Goal: Transaction & Acquisition: Purchase product/service

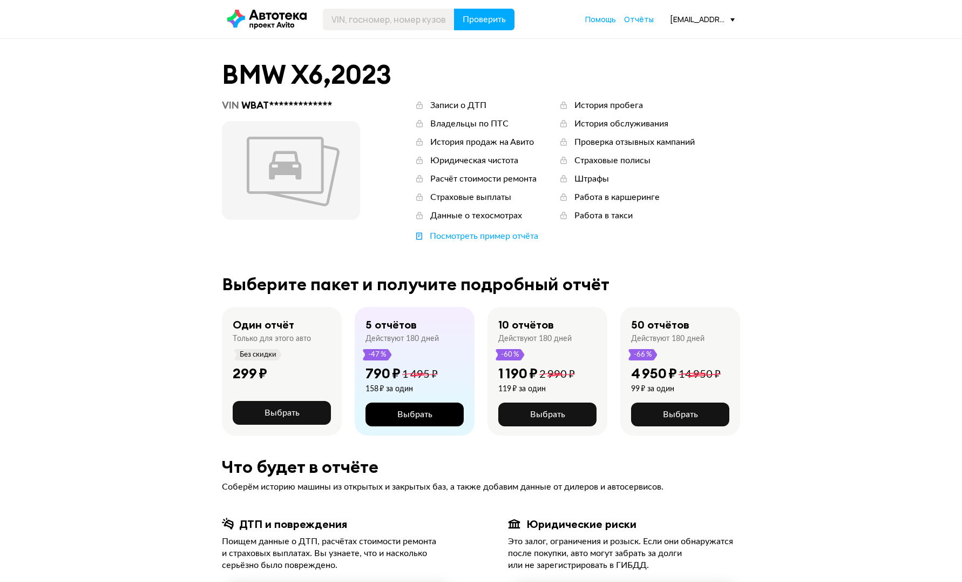
click at [410, 416] on span "Выбрать" at bounding box center [414, 414] width 35 height 9
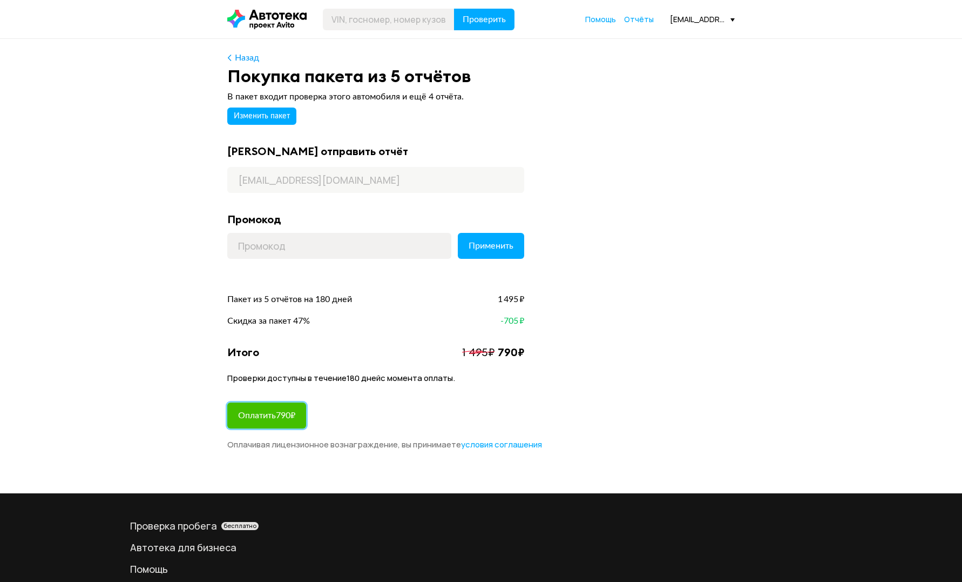
click at [266, 422] on button "Оплатить 790 ₽" at bounding box center [266, 415] width 79 height 26
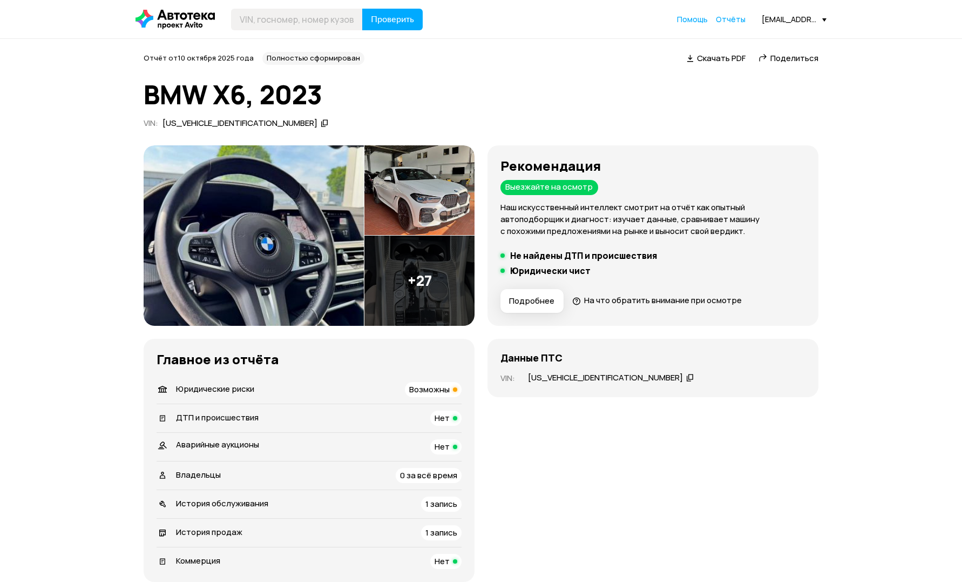
click at [449, 289] on img at bounding box center [420, 280] width 110 height 90
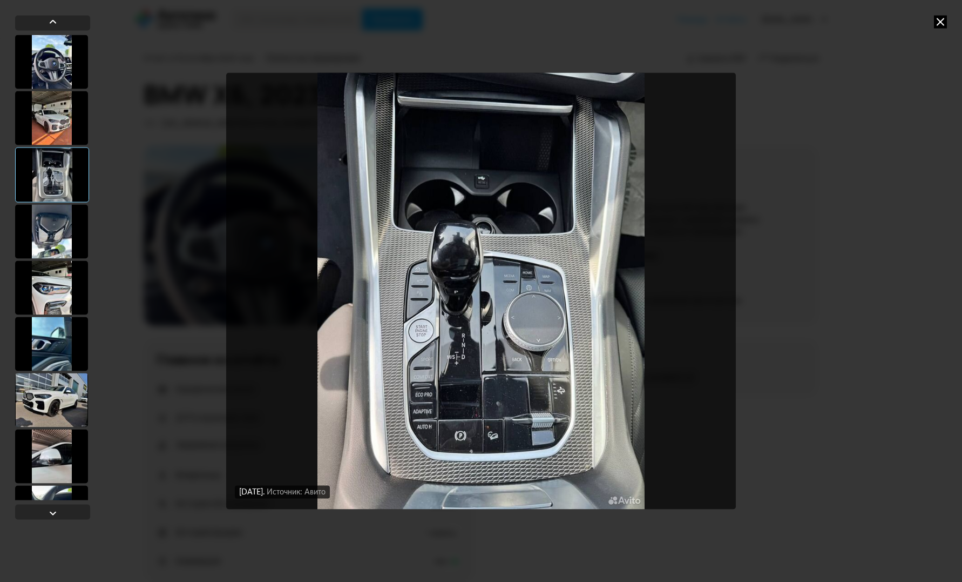
click at [940, 22] on icon at bounding box center [940, 21] width 13 height 13
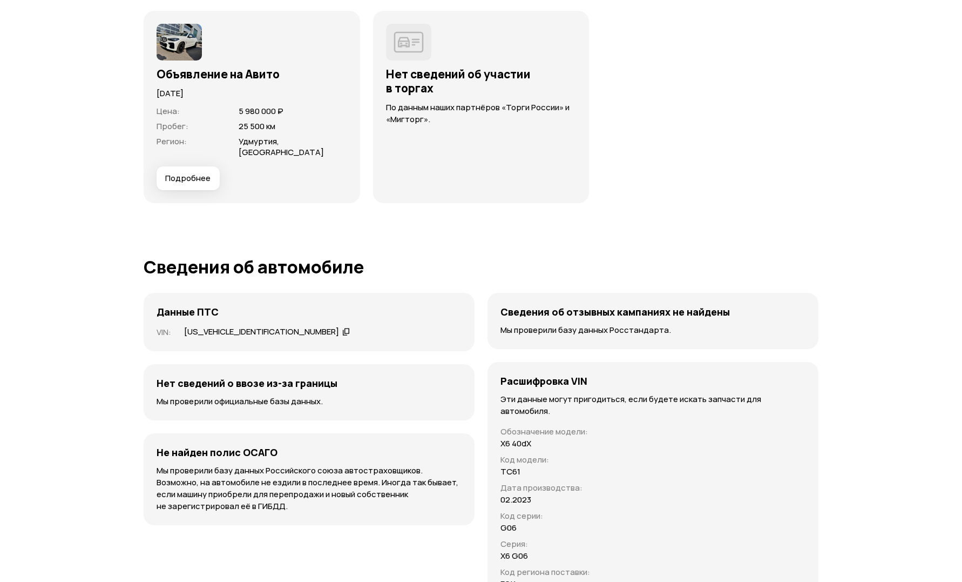
scroll to position [2192, 0]
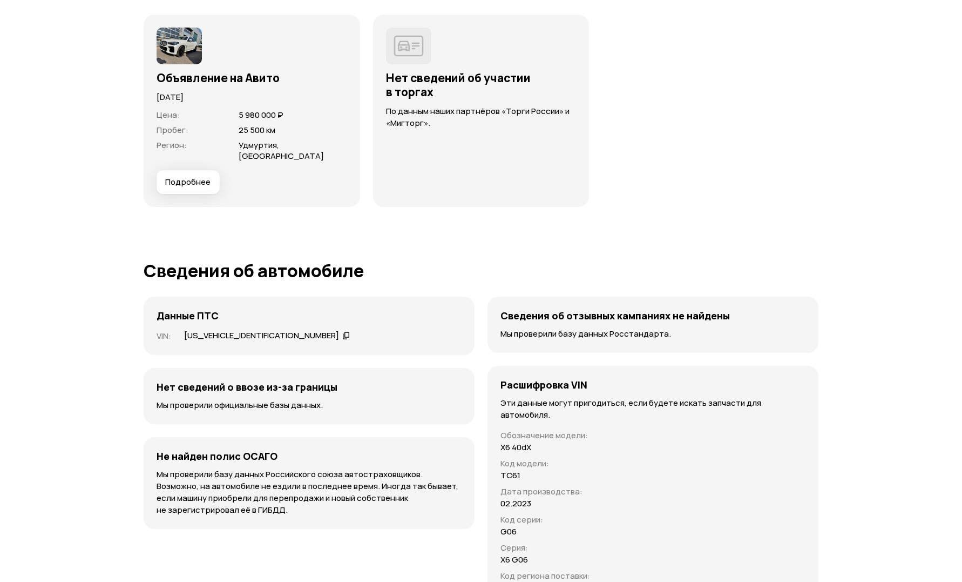
click at [342, 330] on icon at bounding box center [346, 335] width 8 height 11
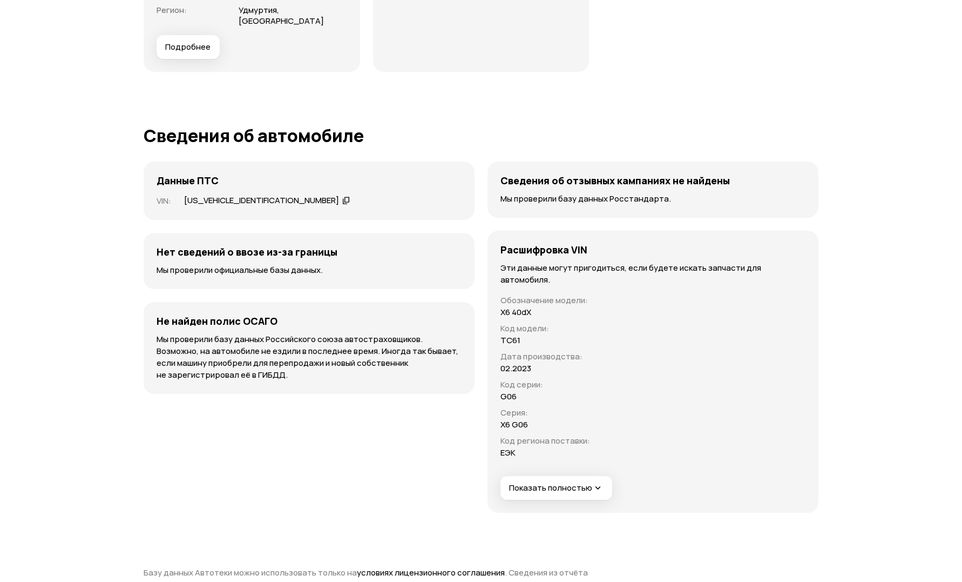
click at [592, 482] on icon "button" at bounding box center [597, 487] width 11 height 11
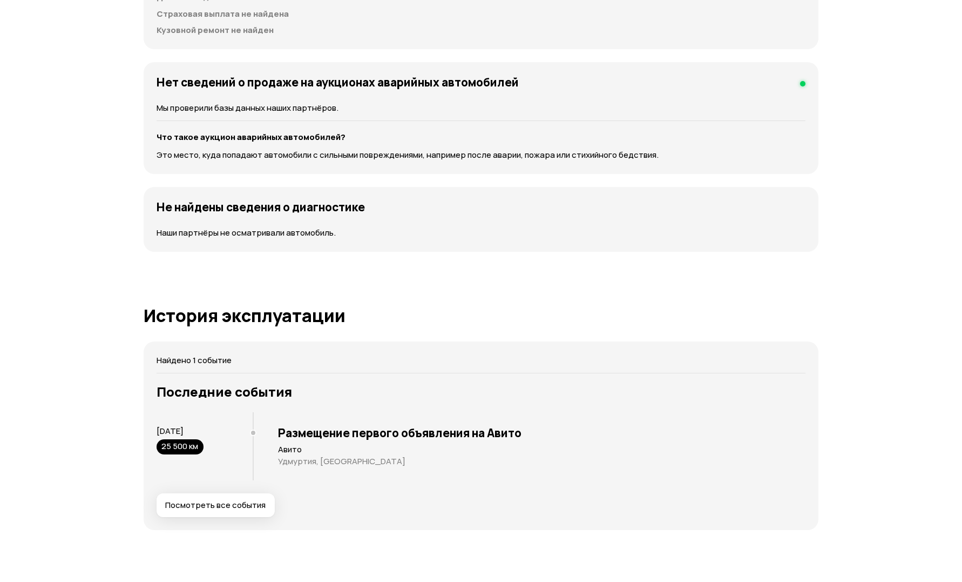
scroll to position [0, 0]
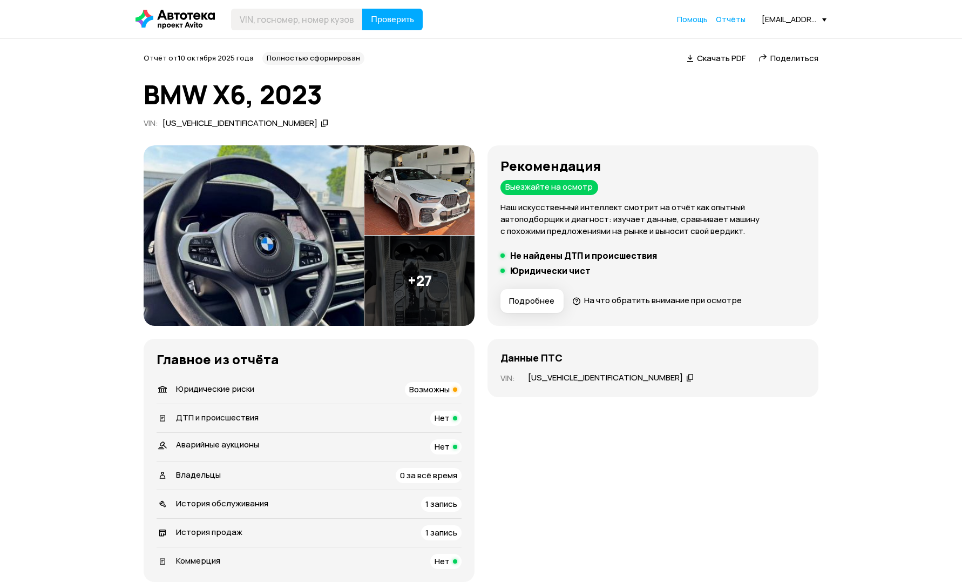
click at [434, 176] on img at bounding box center [420, 190] width 110 height 90
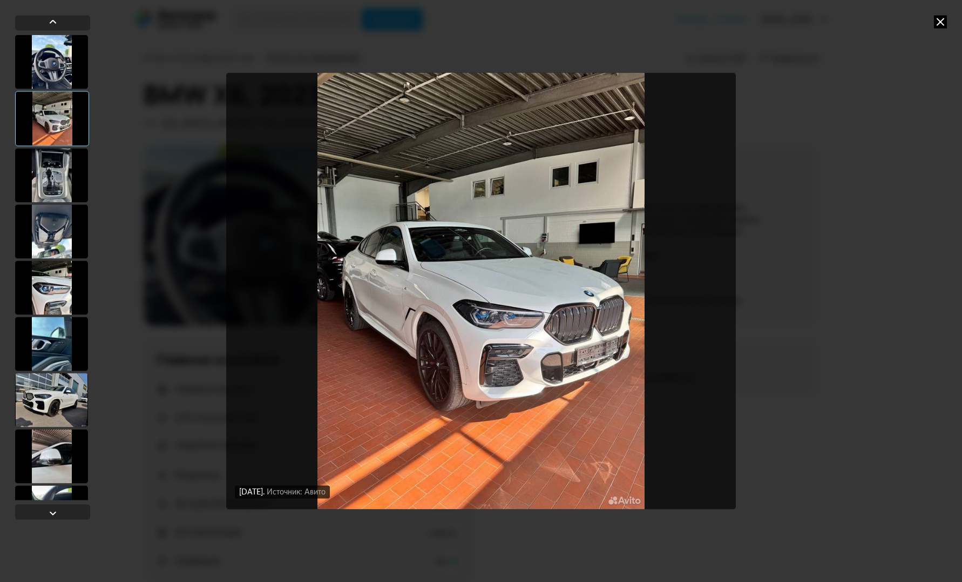
click at [23, 146] on div at bounding box center [52, 267] width 75 height 465
click at [43, 174] on div at bounding box center [51, 175] width 73 height 54
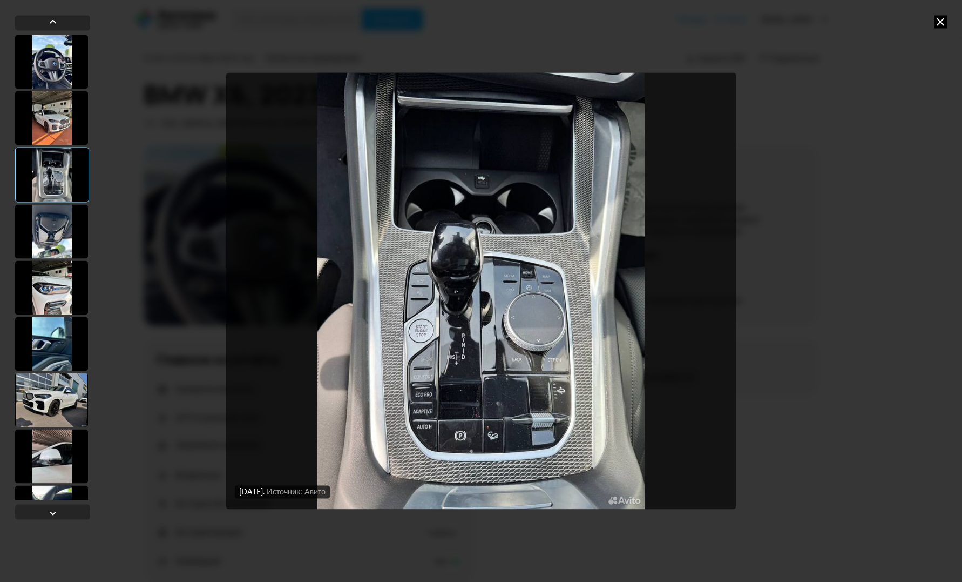
click at [60, 227] on div at bounding box center [51, 231] width 73 height 54
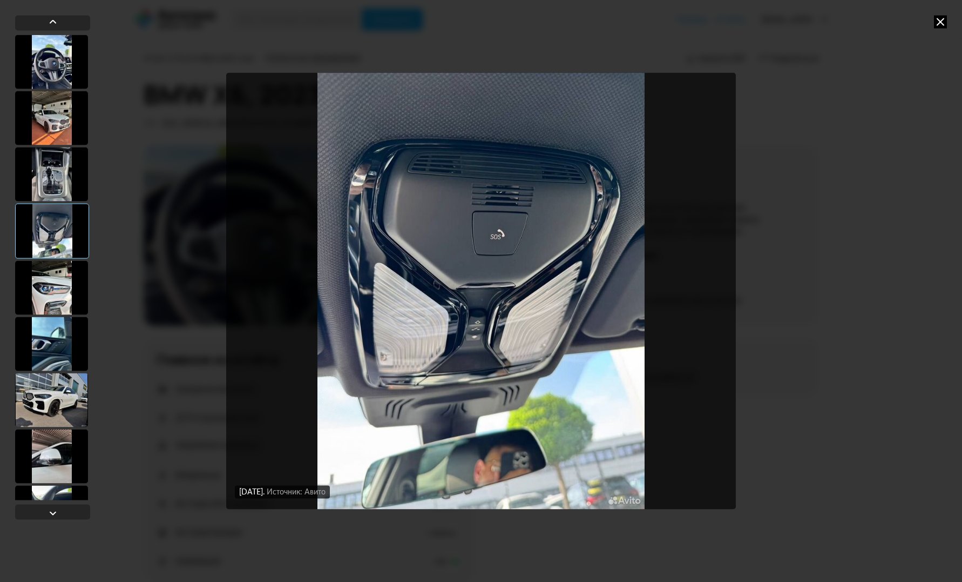
click at [68, 172] on div at bounding box center [51, 174] width 73 height 54
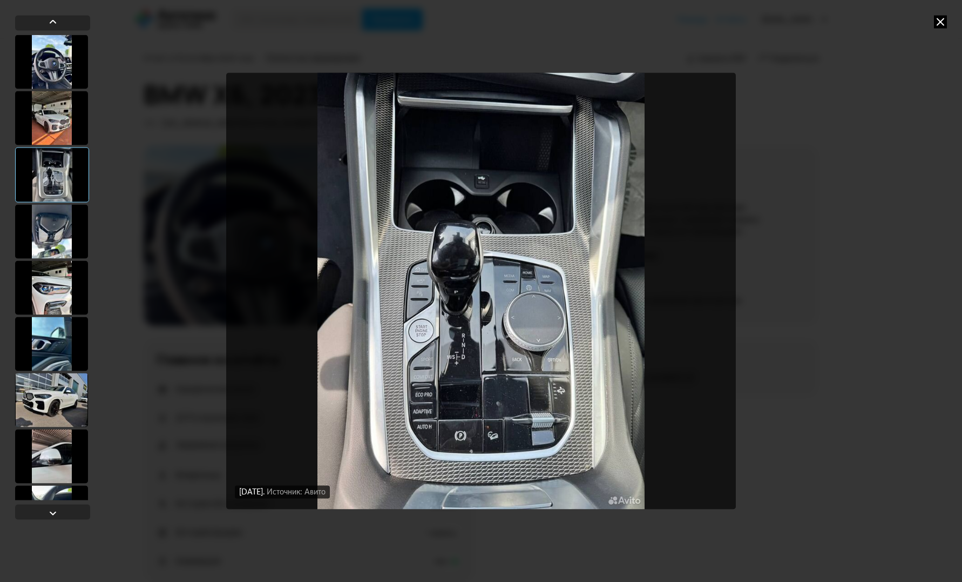
click at [53, 217] on div at bounding box center [51, 231] width 73 height 54
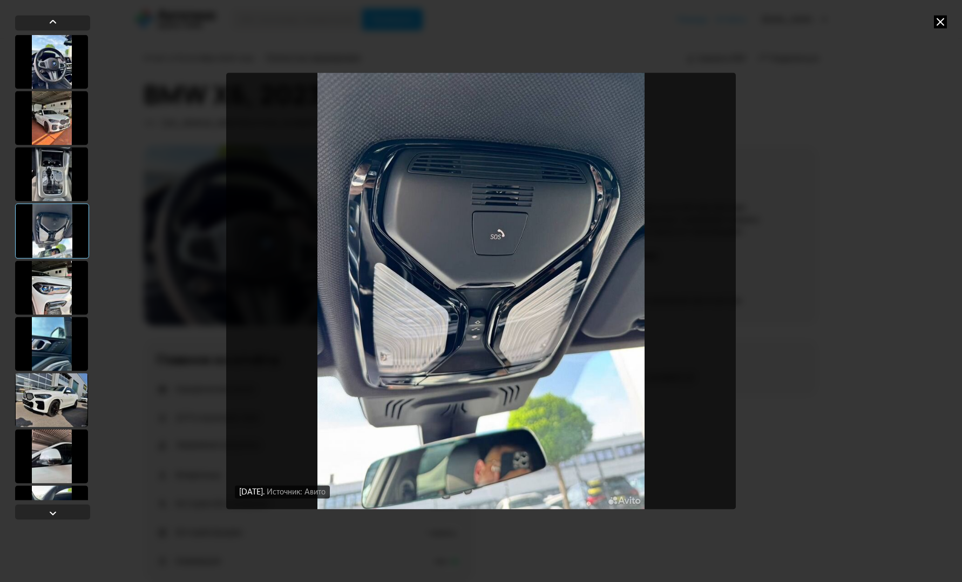
click at [54, 222] on div at bounding box center [52, 230] width 74 height 55
click at [54, 239] on div at bounding box center [52, 230] width 74 height 55
click at [55, 289] on div at bounding box center [51, 287] width 73 height 54
click at [58, 343] on div at bounding box center [51, 343] width 73 height 54
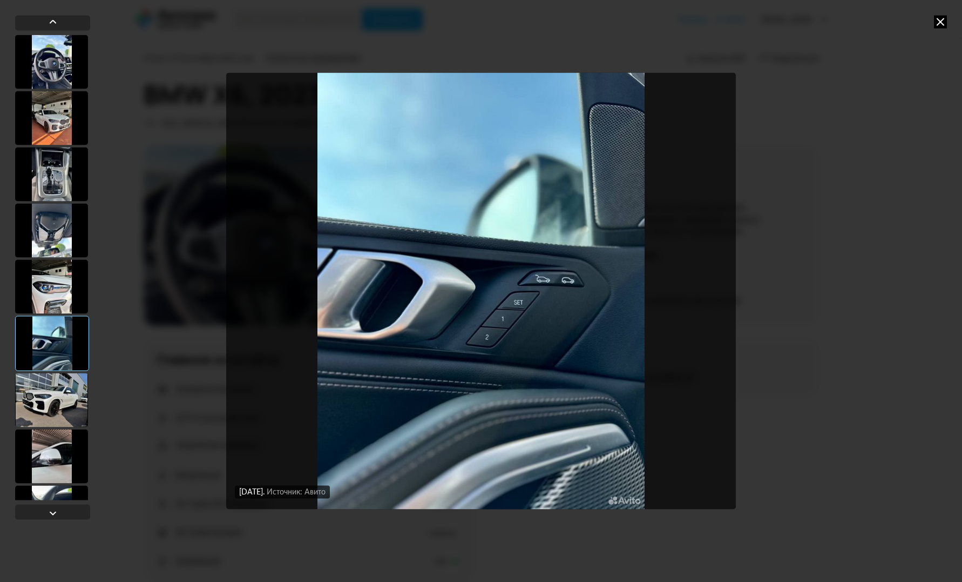
click at [59, 396] on div at bounding box center [51, 400] width 73 height 54
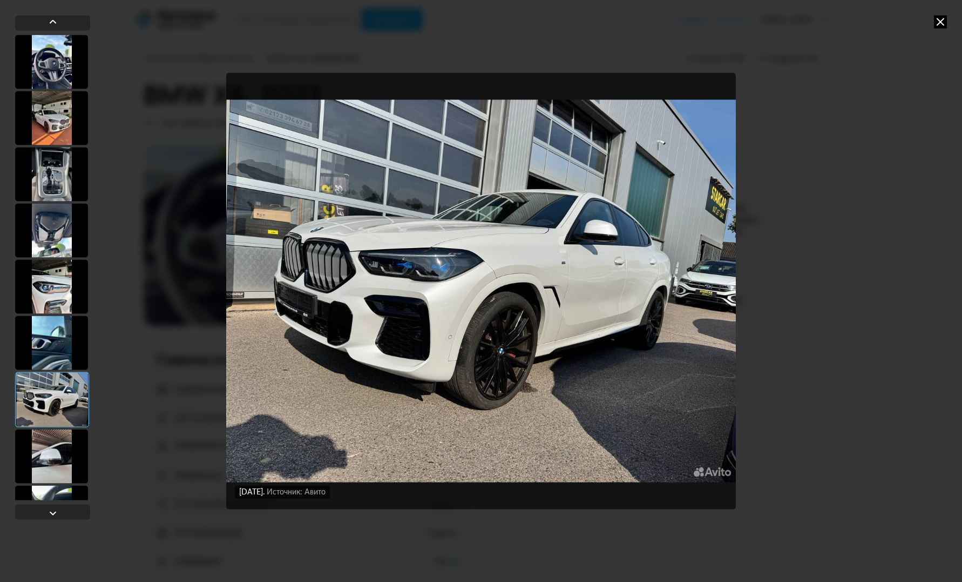
click at [59, 413] on div at bounding box center [52, 399] width 74 height 55
click at [58, 423] on div at bounding box center [52, 399] width 74 height 55
click at [60, 456] on div at bounding box center [51, 456] width 73 height 54
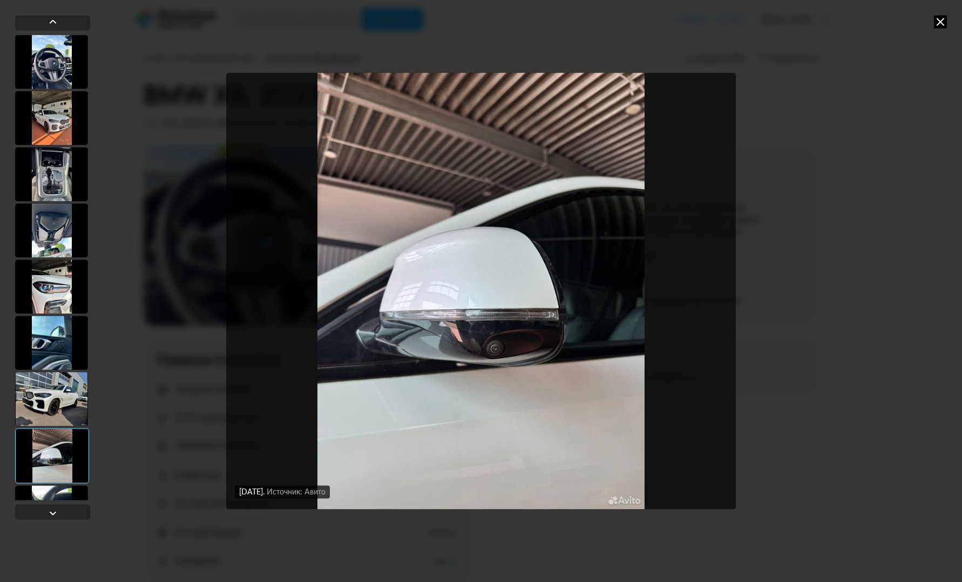
click at [56, 519] on div at bounding box center [52, 269] width 75 height 509
click at [59, 511] on div at bounding box center [52, 511] width 75 height 15
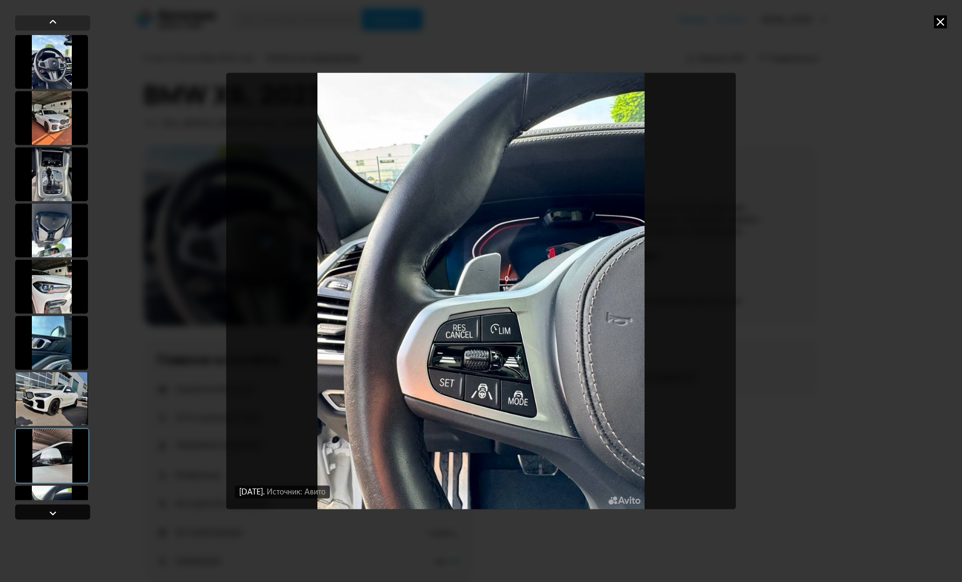
click at [59, 511] on div at bounding box center [52, 511] width 75 height 15
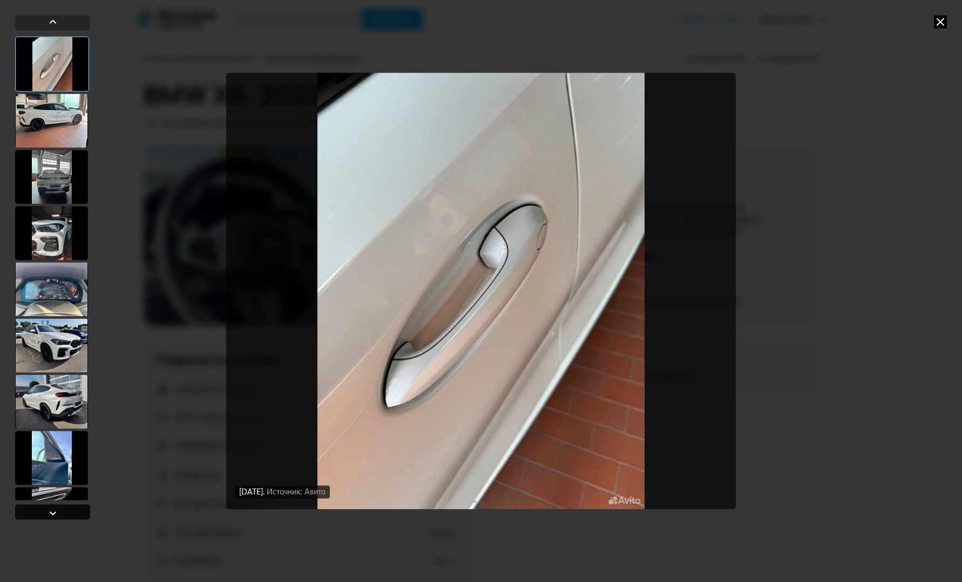
click at [59, 511] on div at bounding box center [52, 511] width 75 height 15
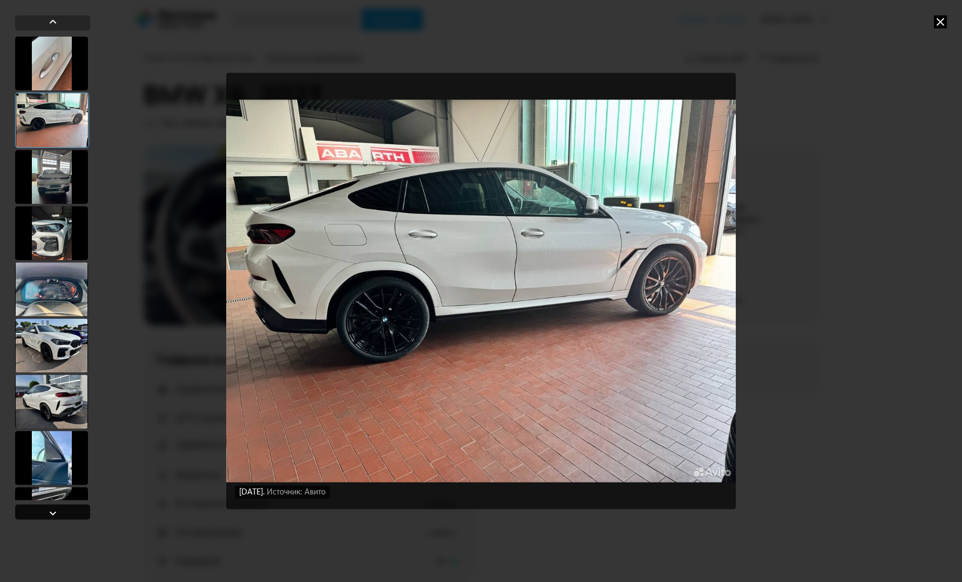
click at [59, 511] on div at bounding box center [52, 511] width 75 height 15
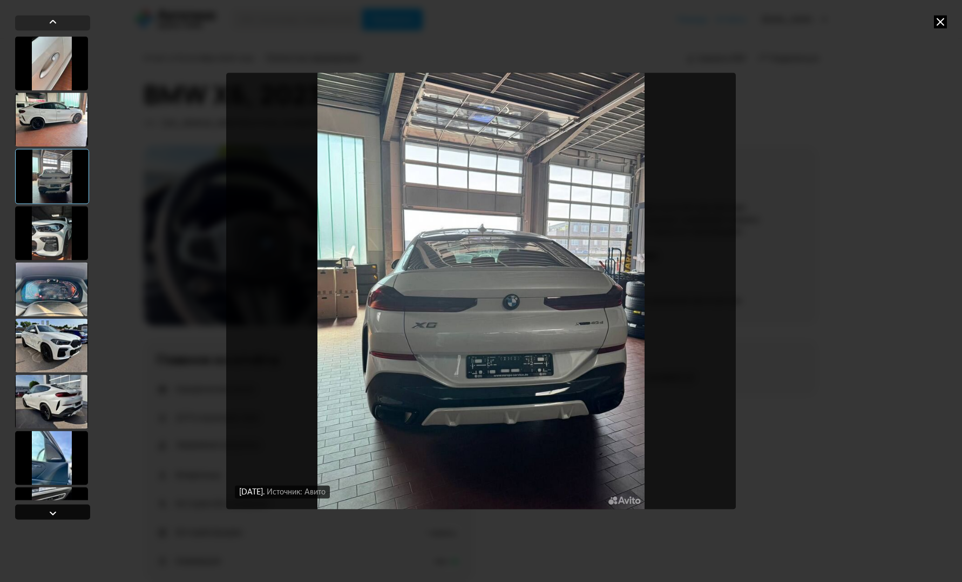
click at [59, 511] on div at bounding box center [52, 511] width 75 height 15
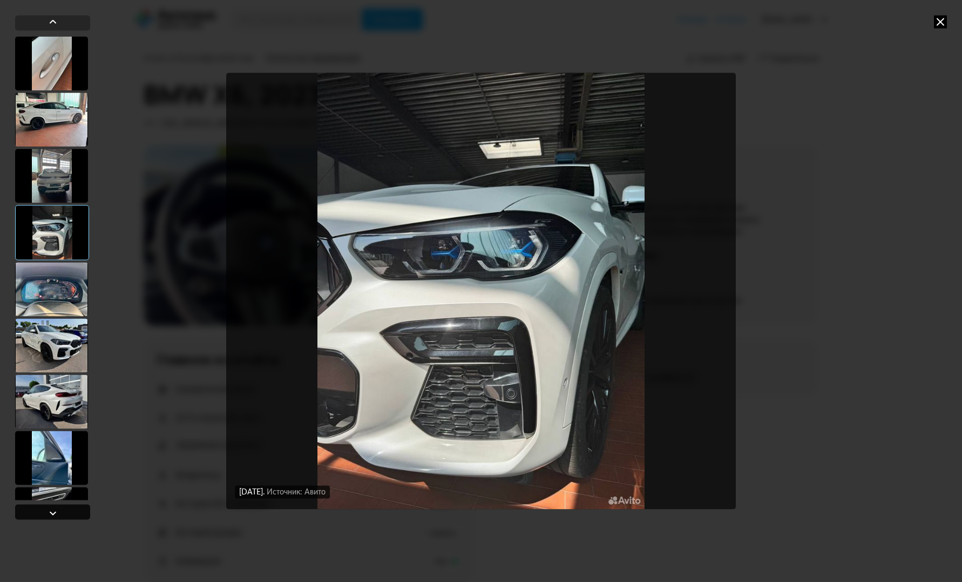
click at [59, 511] on div at bounding box center [52, 511] width 75 height 15
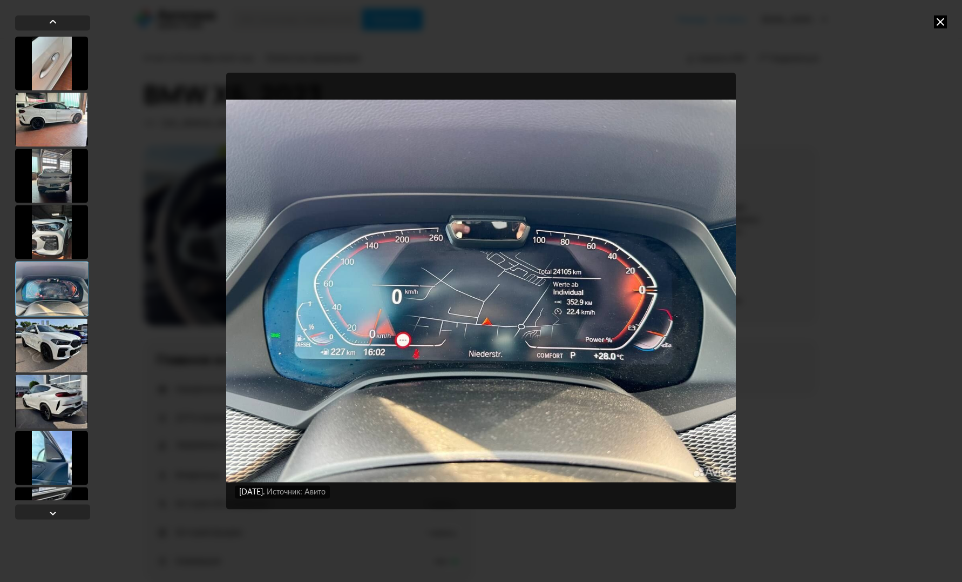
click at [875, 67] on div "[DATE] Источник: Авито [DATE] Источник: Авито [DATE] Источник: Авито [DATE] Ист…" at bounding box center [481, 291] width 962 height 582
